Goal: Information Seeking & Learning: Check status

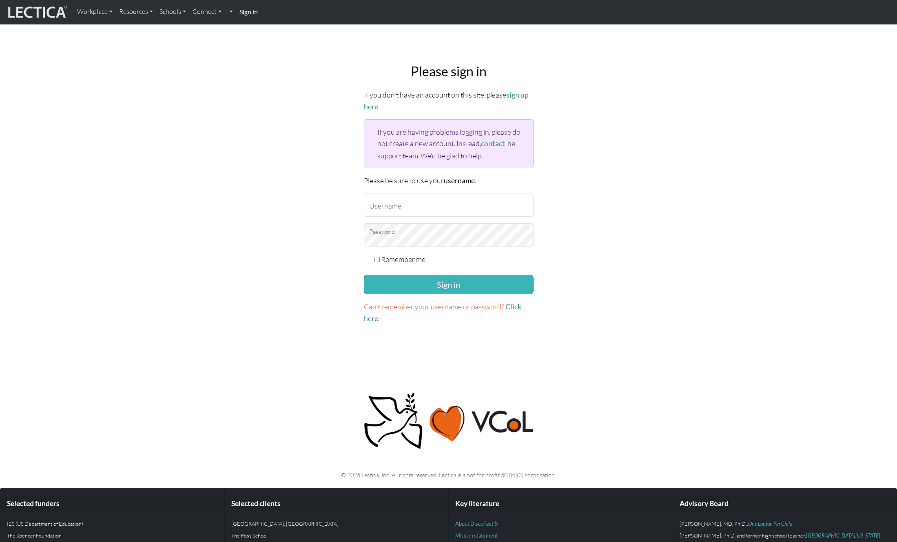
type input "davidjameslick"
click at [421, 282] on button "Sign in" at bounding box center [449, 285] width 170 height 20
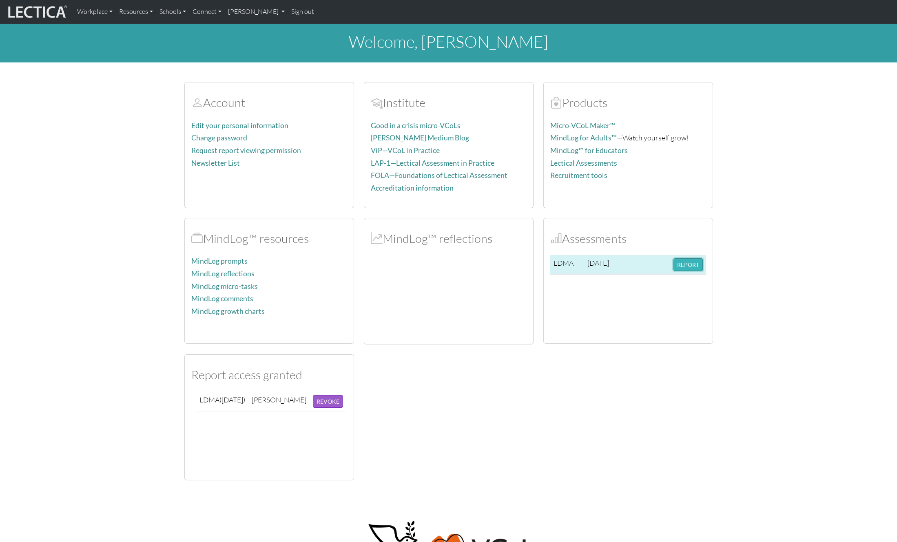
click at [687, 261] on button "REPORT" at bounding box center [688, 264] width 29 height 13
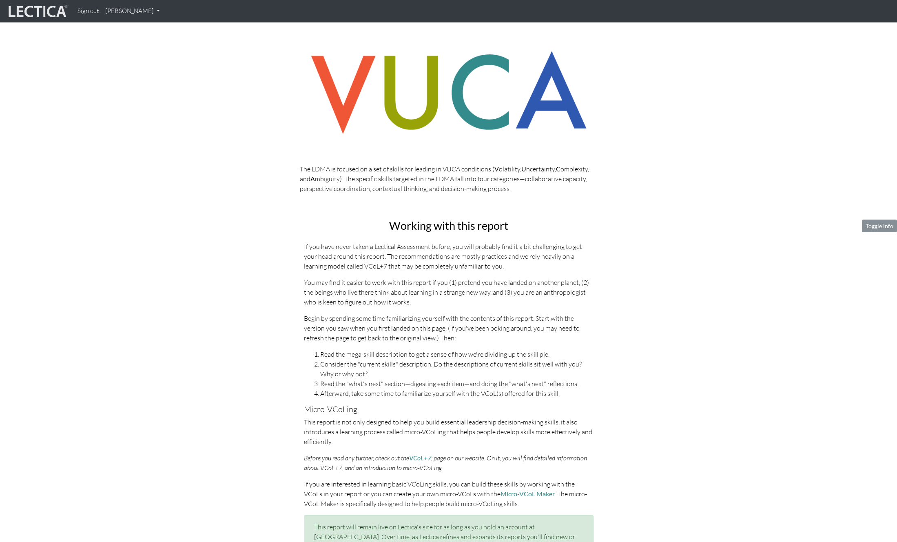
scroll to position [169, 0]
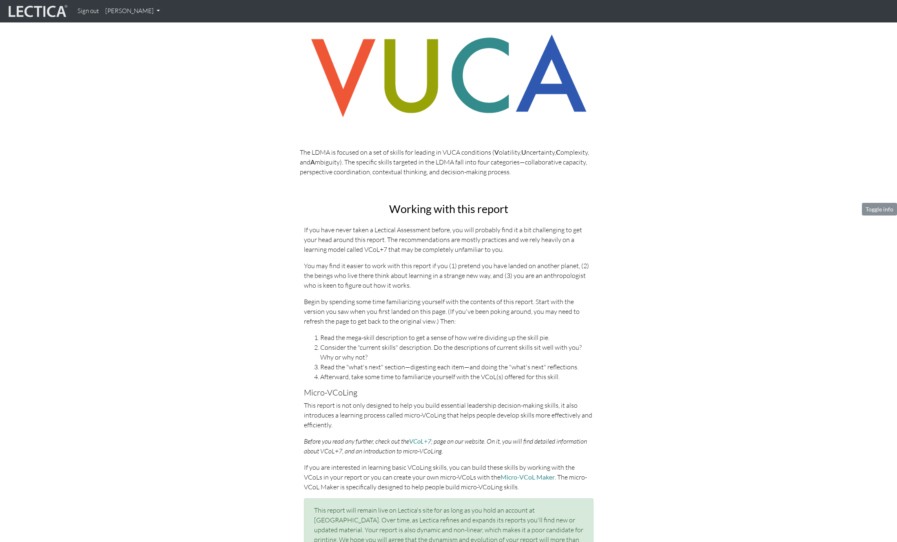
click at [237, 283] on div "Working with this report If you have never taken a Lectical Assessment before, …" at bounding box center [448, 386] width 465 height 367
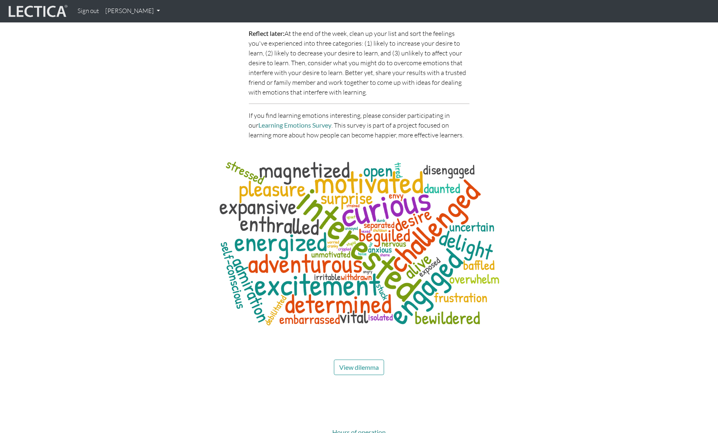
scroll to position [3684, 0]
click at [354, 364] on span "View dilemma" at bounding box center [359, 368] width 40 height 8
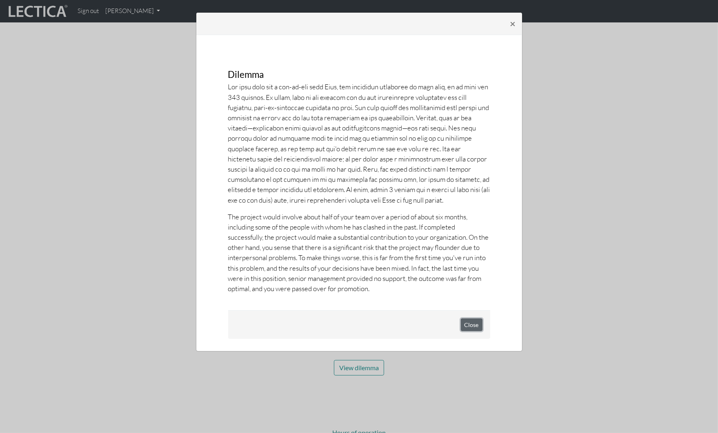
click at [474, 325] on button "Close" at bounding box center [472, 325] width 22 height 13
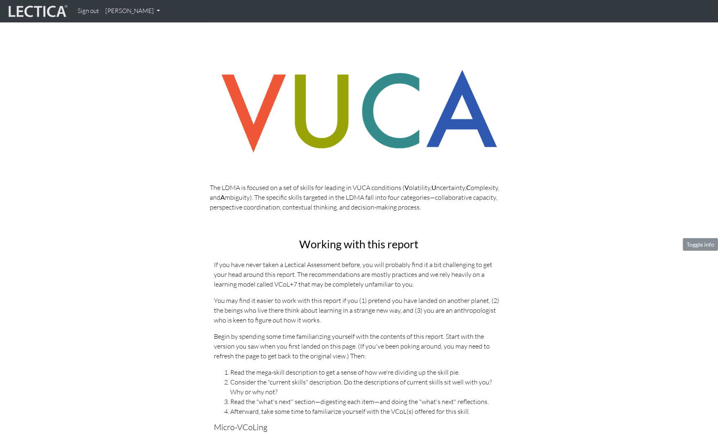
scroll to position [125, 0]
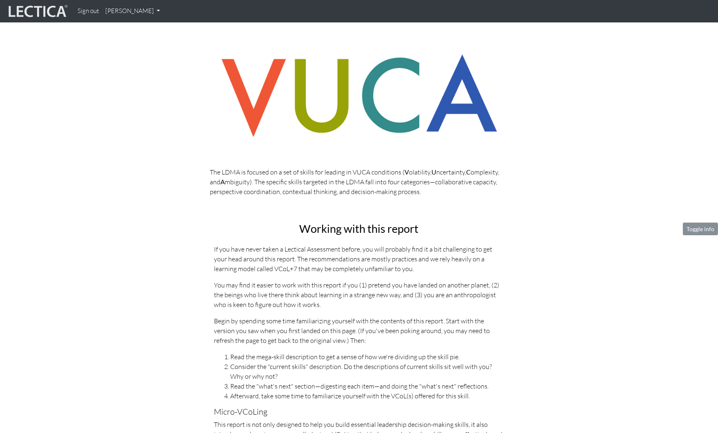
scroll to position [0, 0]
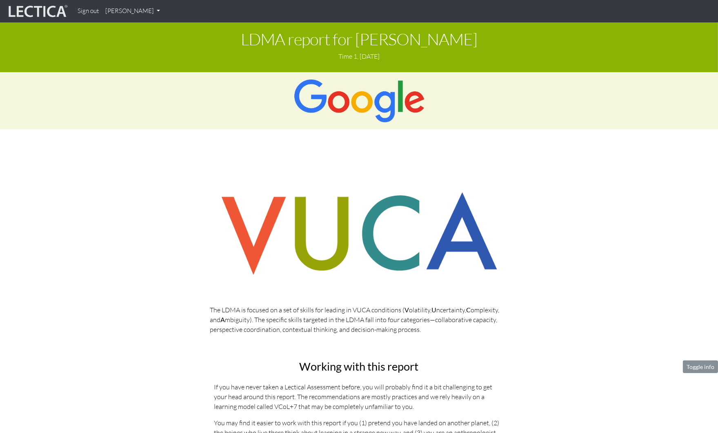
click at [33, 12] on img at bounding box center [37, 12] width 61 height 16
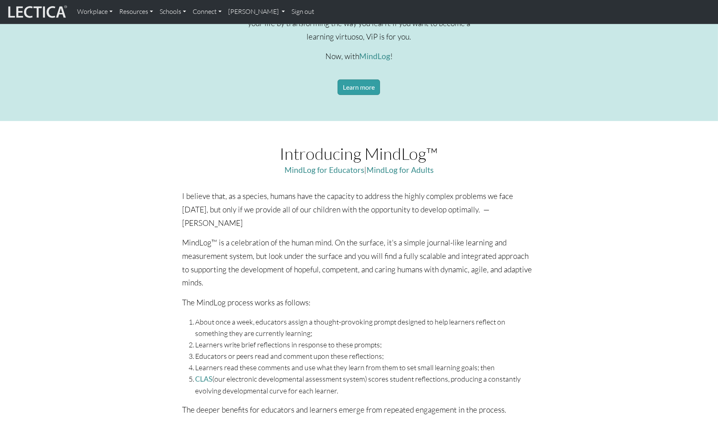
scroll to position [206, 0]
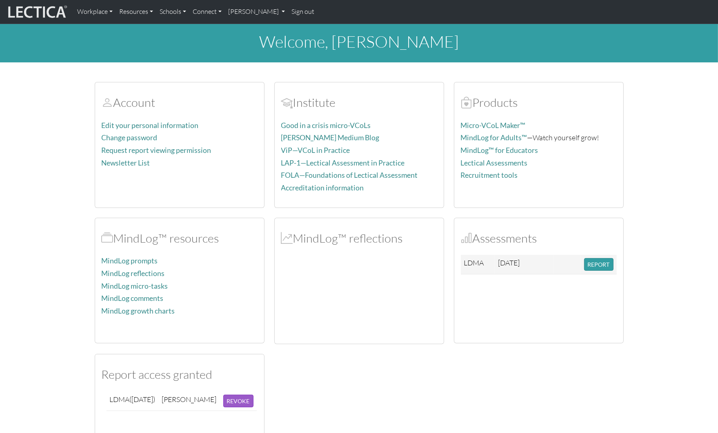
scroll to position [0, 0]
click at [603, 264] on button "REPORT" at bounding box center [598, 264] width 29 height 13
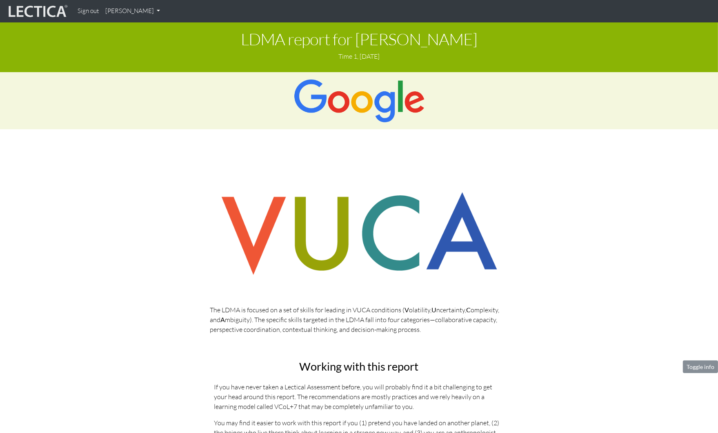
click at [132, 10] on link "[PERSON_NAME]" at bounding box center [132, 11] width 61 height 16
drag, startPoint x: 133, startPoint y: 10, endPoint x: 177, endPoint y: 19, distance: 45.0
click at [133, 10] on link "[PERSON_NAME]" at bounding box center [132, 11] width 61 height 16
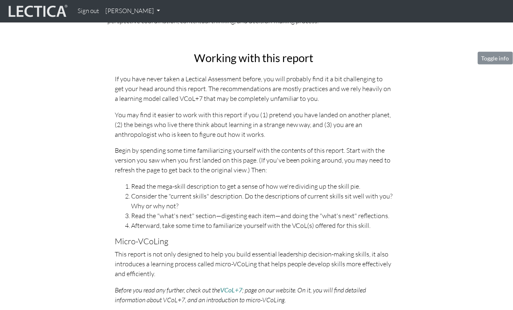
scroll to position [397, 0]
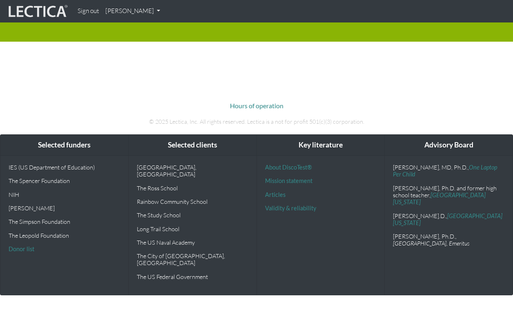
click at [255, 131] on div "Hours of operation © 2025 Lectica, Inc. All rights reserved. Lectica is a not f…" at bounding box center [256, 106] width 465 height 51
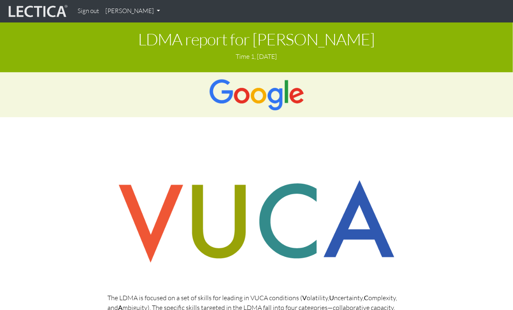
click at [249, 58] on p "Time 1, [DATE]" at bounding box center [256, 56] width 500 height 10
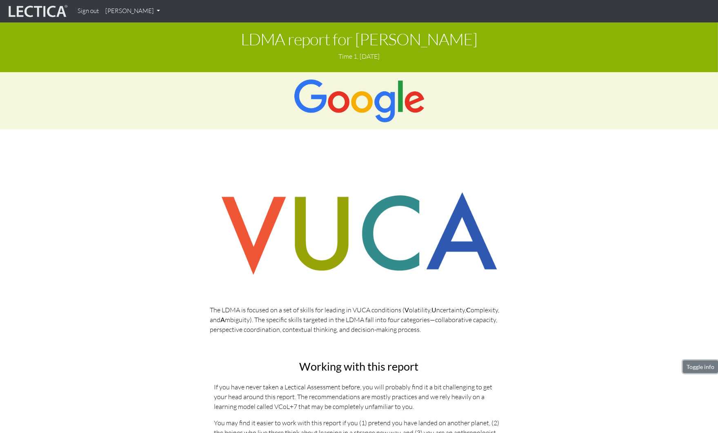
click at [512, 309] on button "Toggle info" at bounding box center [700, 367] width 35 height 13
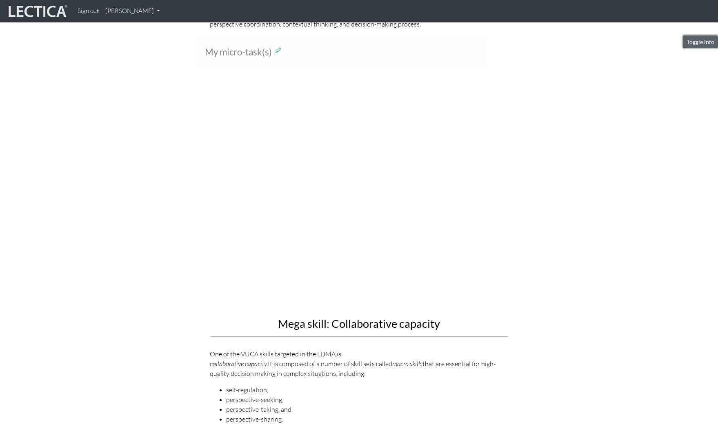
scroll to position [305, 0]
click at [512, 41] on button "Toggle info" at bounding box center [700, 42] width 35 height 13
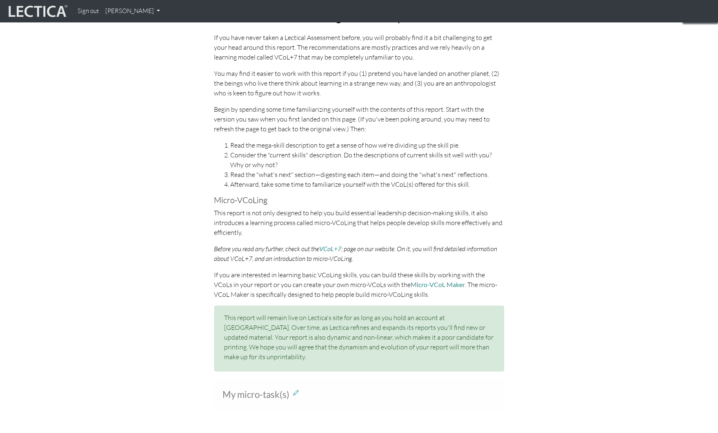
scroll to position [0, 0]
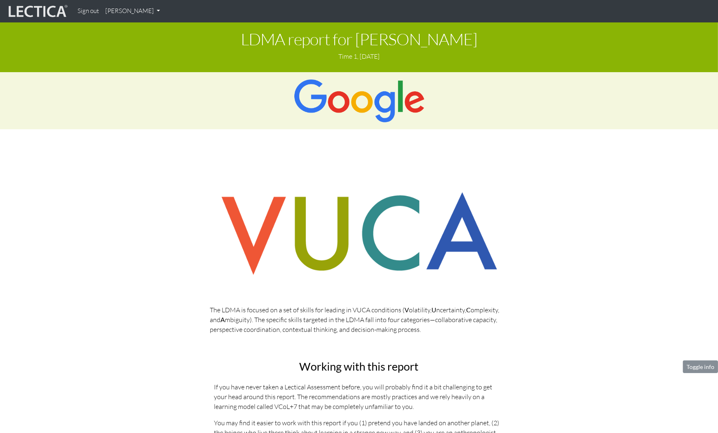
click at [601, 46] on h1 "LDMA report for [PERSON_NAME]" at bounding box center [359, 39] width 706 height 18
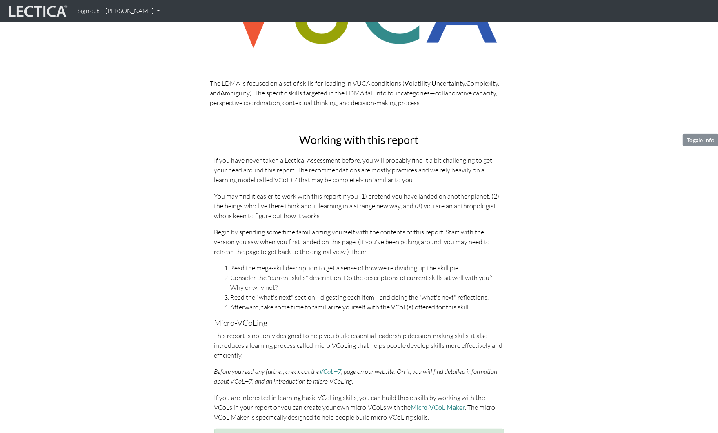
scroll to position [228, 0]
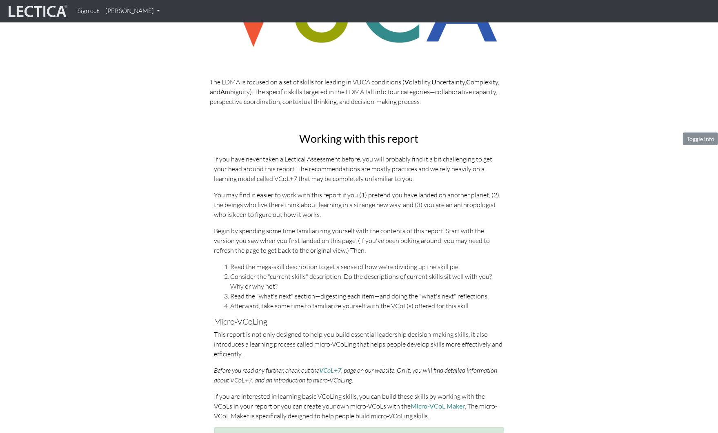
click at [169, 205] on div "Working with this report If you have never taken a Lectical Assessment before, …" at bounding box center [359, 316] width 465 height 367
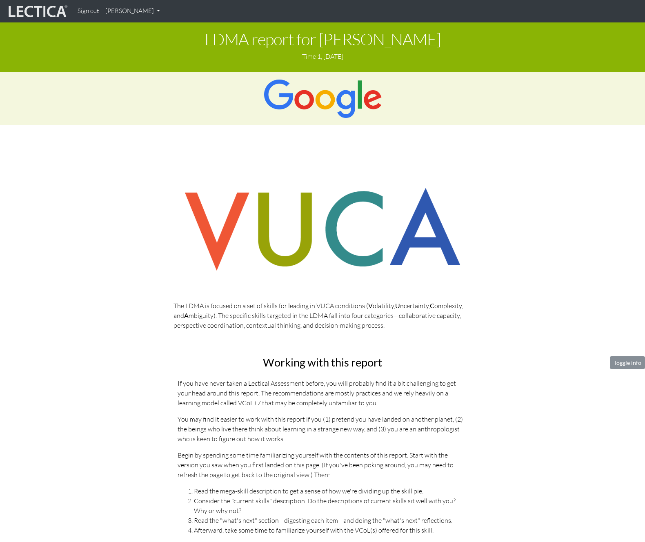
click at [44, 13] on img at bounding box center [37, 12] width 61 height 16
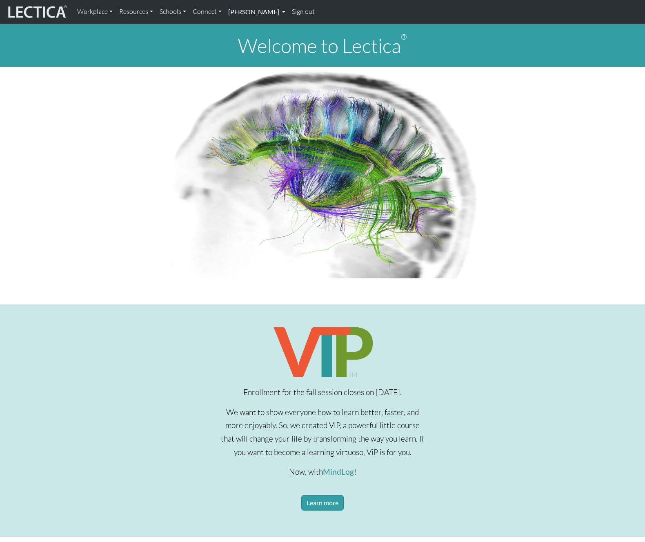
click at [256, 12] on link "[PERSON_NAME]" at bounding box center [257, 11] width 64 height 17
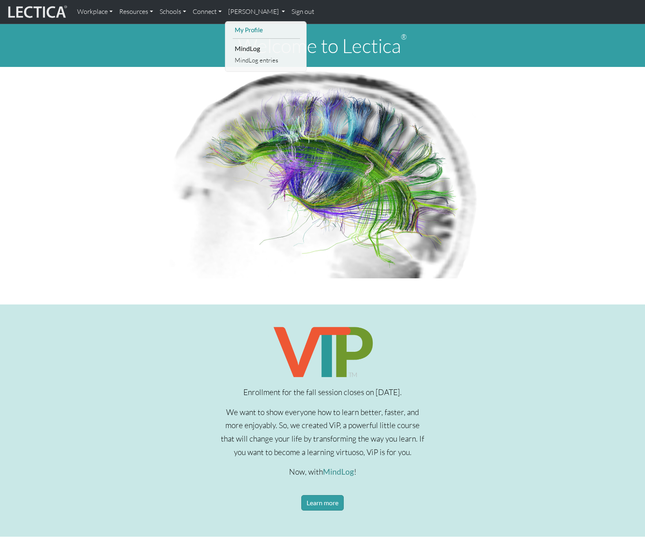
click at [254, 29] on link "My Profile" at bounding box center [266, 30] width 67 height 10
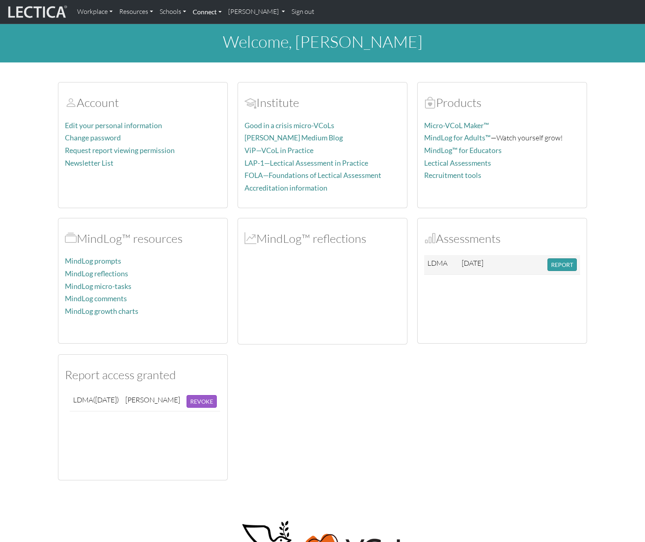
click at [218, 12] on link "Connect" at bounding box center [207, 11] width 36 height 17
click at [209, 44] on link "Contact" at bounding box center [212, 45] width 32 height 10
